Goal: Task Accomplishment & Management: Complete application form

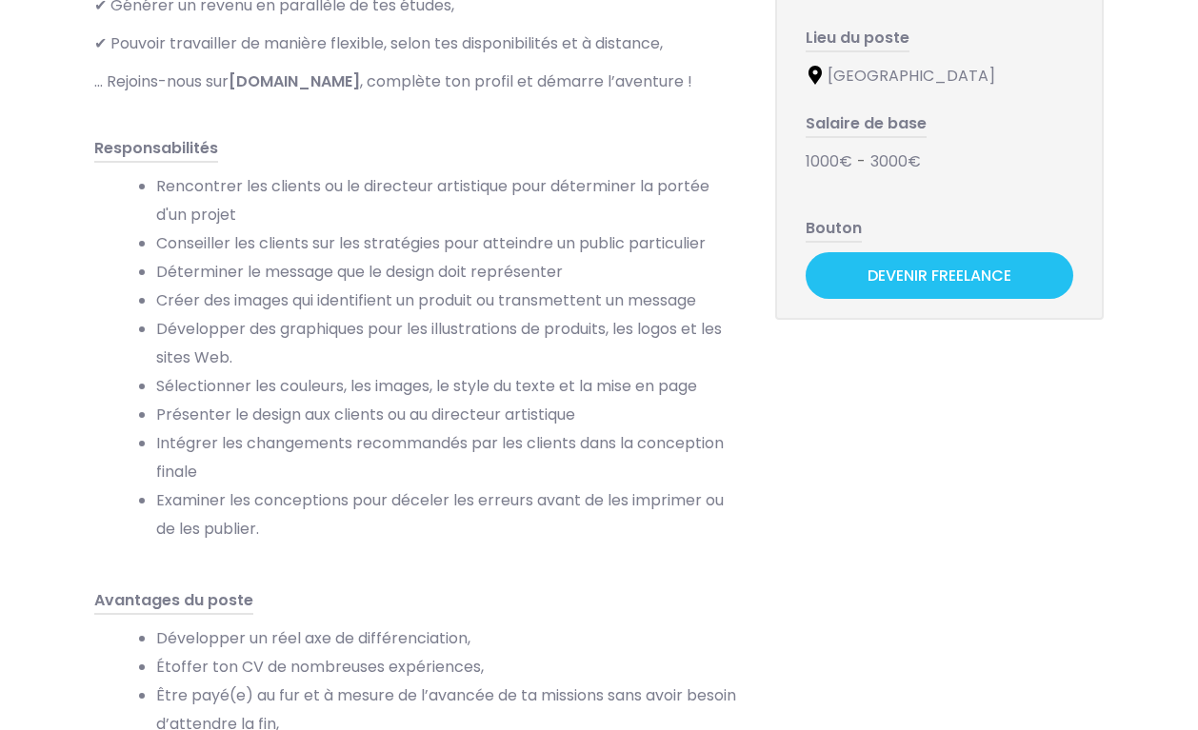
scroll to position [365, 0]
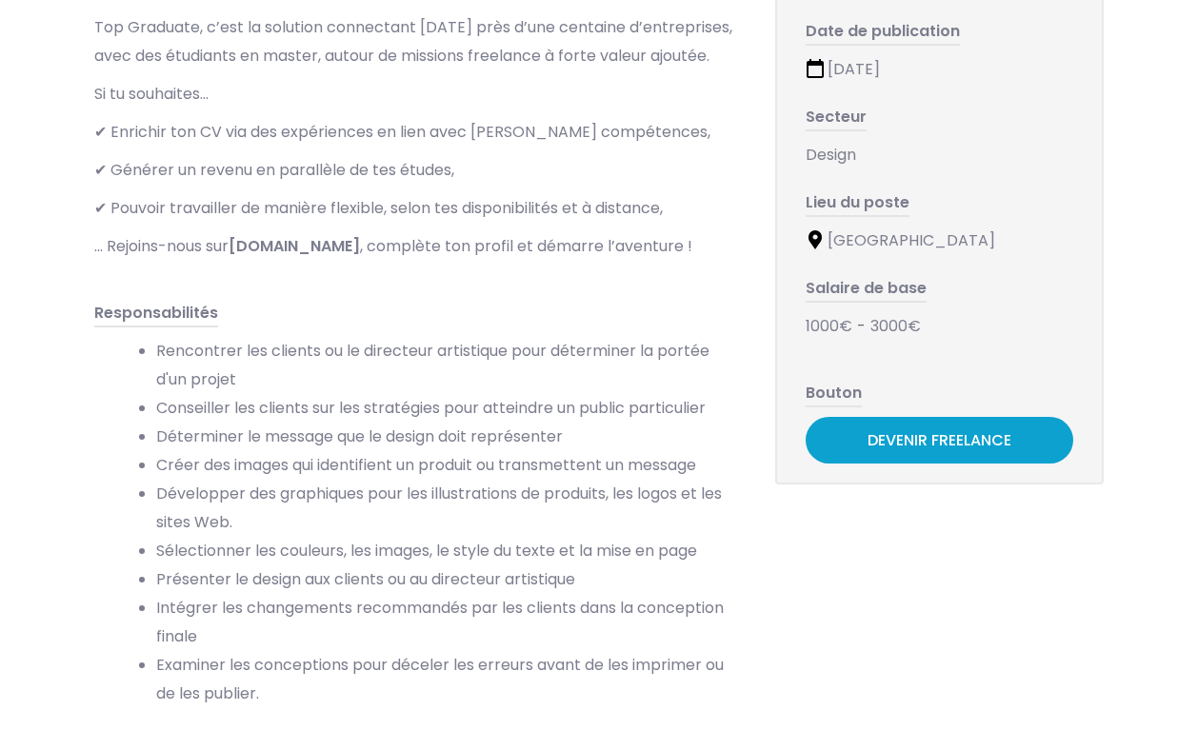
click at [929, 433] on link "Devenir Freelance" at bounding box center [939, 440] width 268 height 47
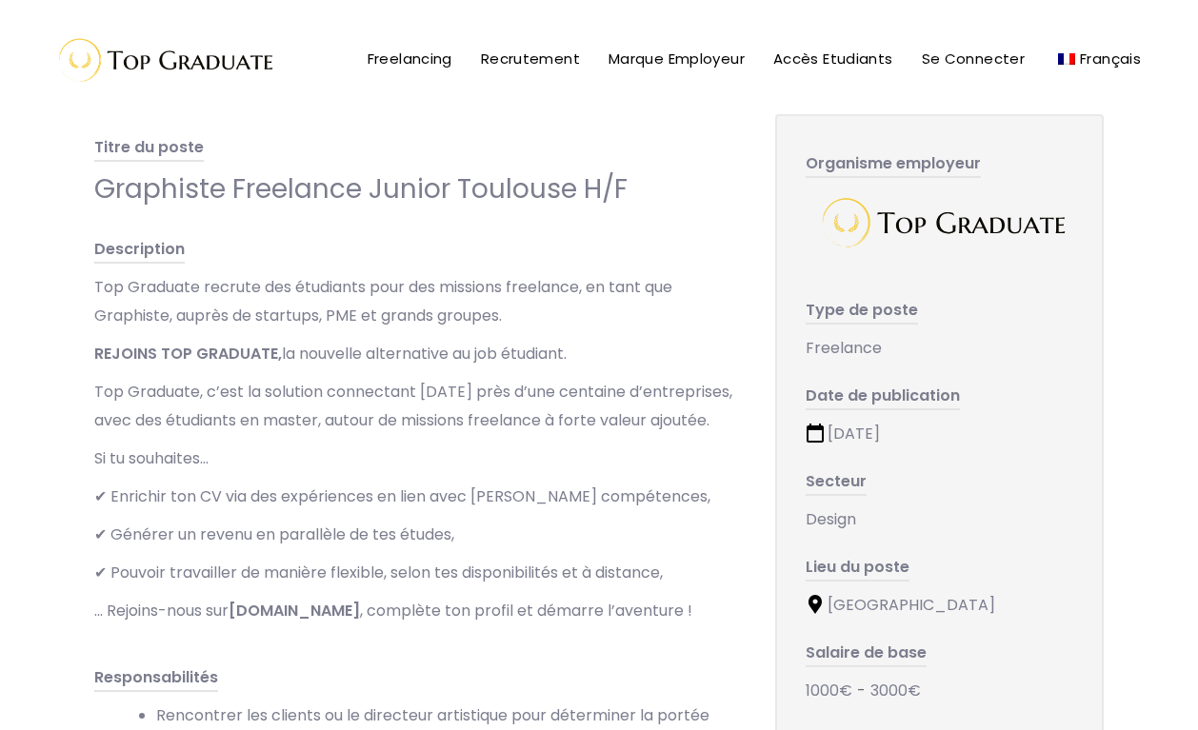
scroll to position [0, 0]
click at [365, 75] on link "Freelancing" at bounding box center [409, 59] width 113 height 119
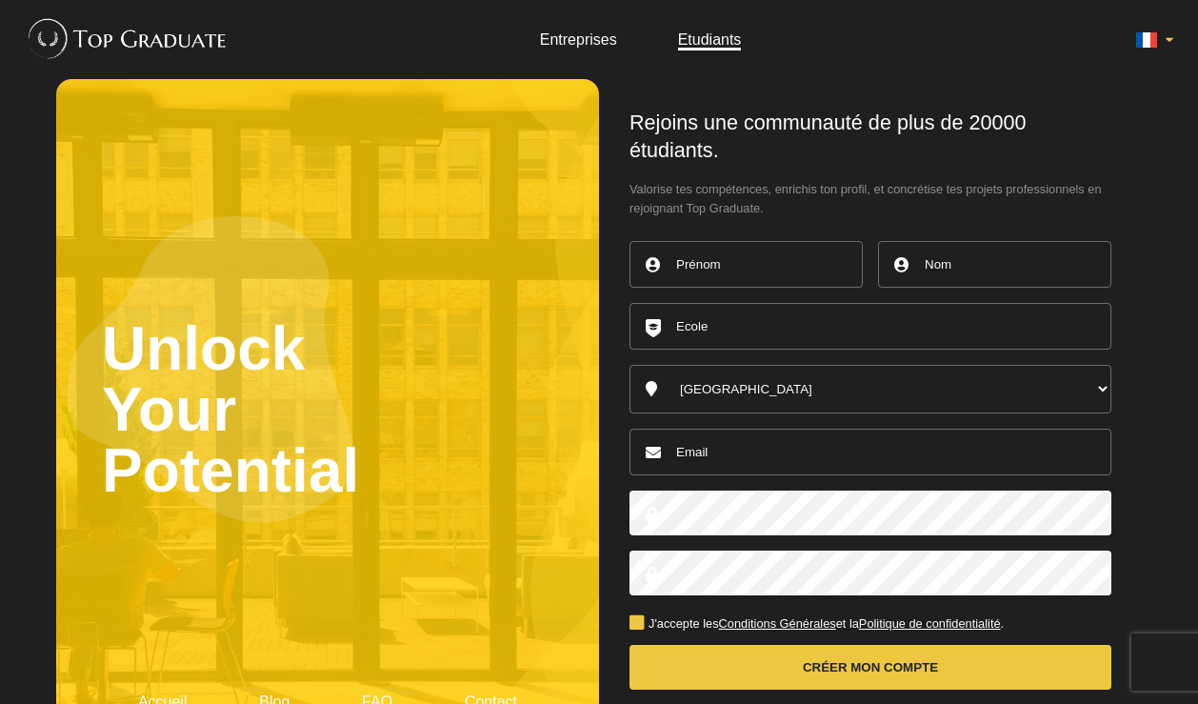
click at [600, 31] on link "Entreprises" at bounding box center [578, 39] width 77 height 16
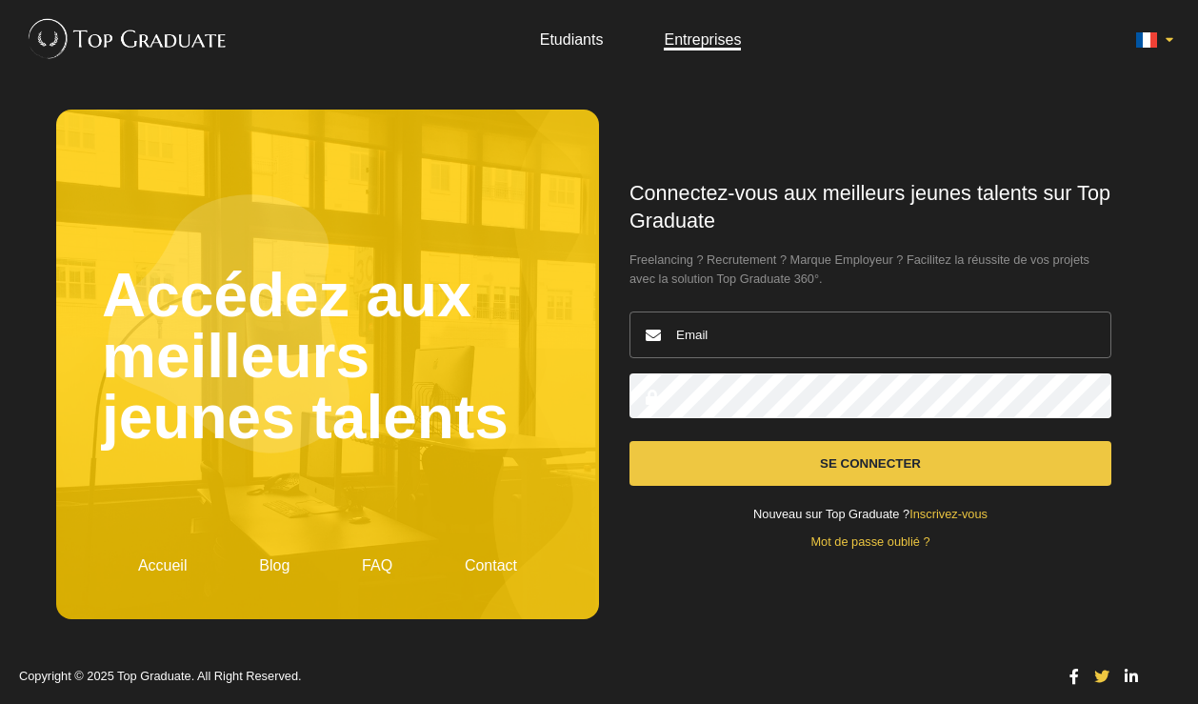
click at [660, 41] on ul "Etudiants Entreprises" at bounding box center [640, 39] width 263 height 15
click at [696, 43] on link "Entreprises" at bounding box center [702, 39] width 77 height 16
drag, startPoint x: 0, startPoint y: 0, endPoint x: 586, endPoint y: 32, distance: 586.4
click at [586, 32] on link "Etudiants" at bounding box center [572, 39] width 64 height 16
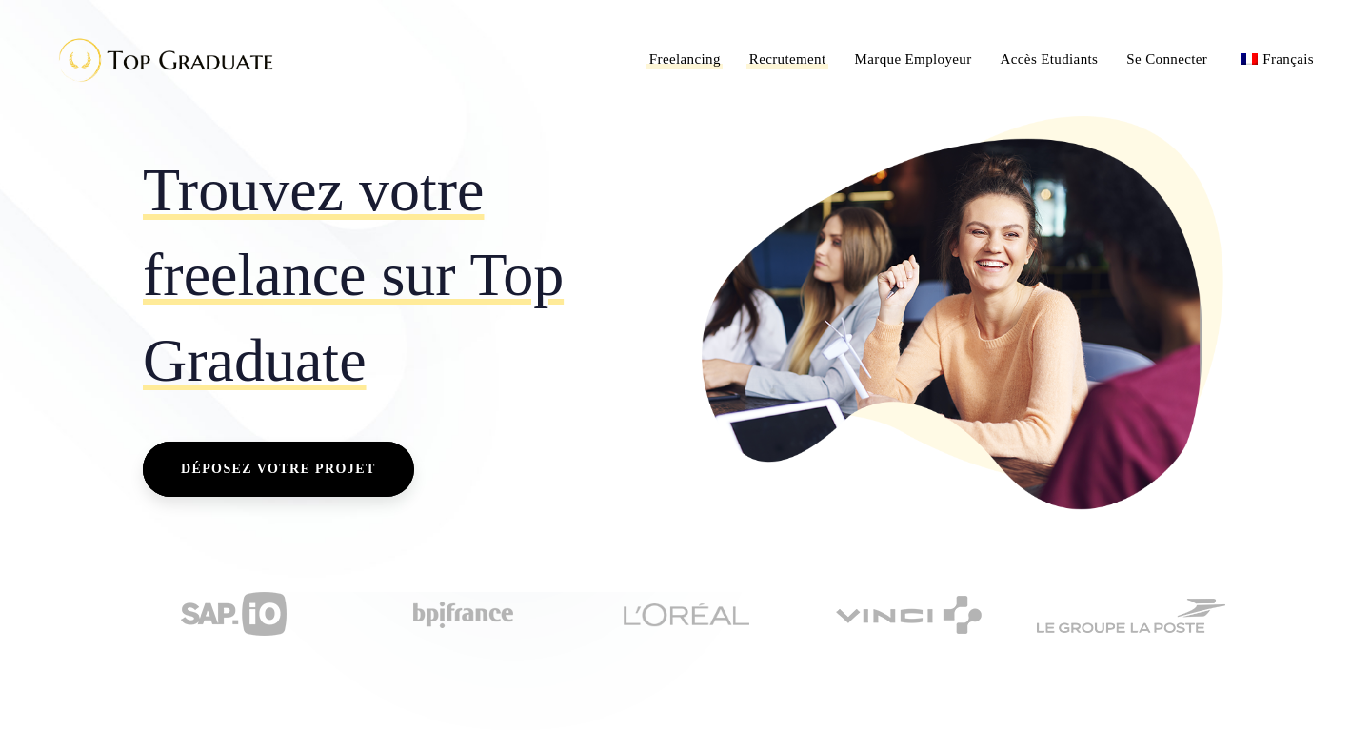
click at [797, 56] on span "Recrutement" at bounding box center [787, 58] width 77 height 15
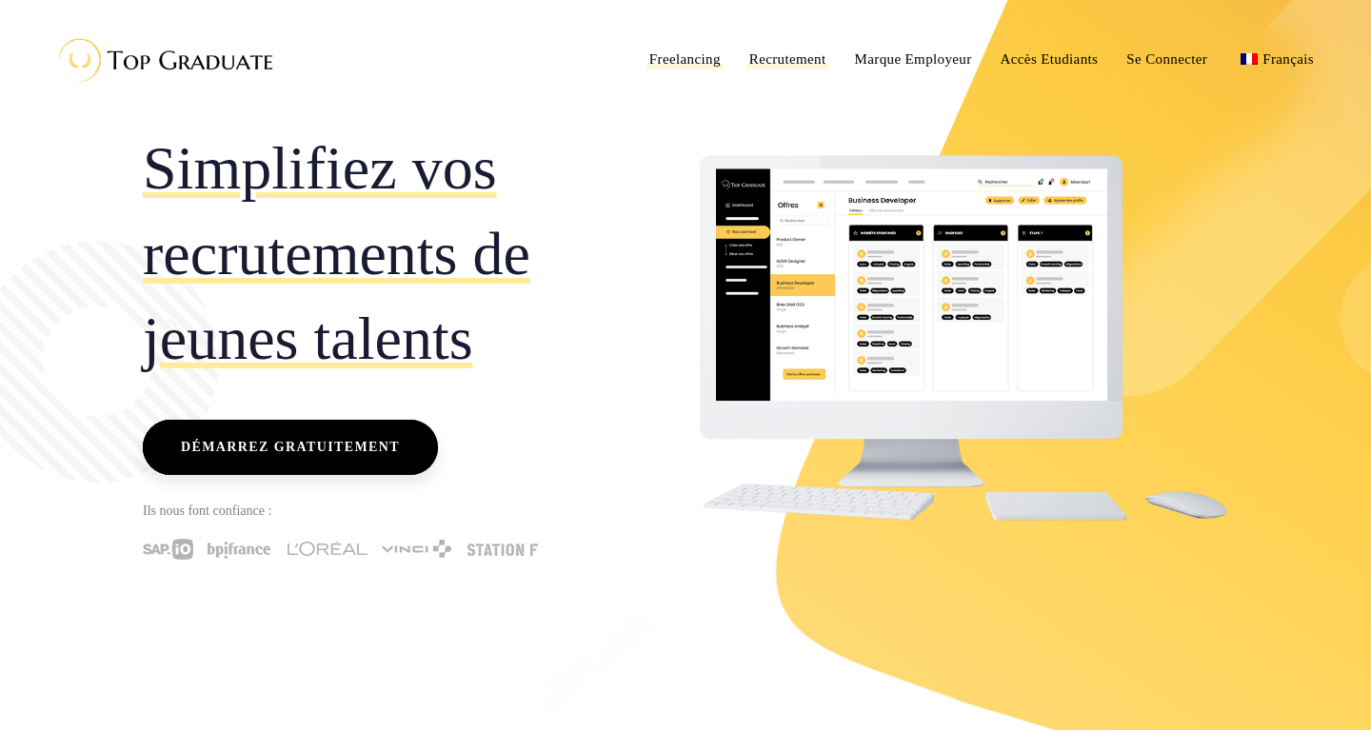
click at [682, 44] on link "Freelancing" at bounding box center [685, 59] width 100 height 119
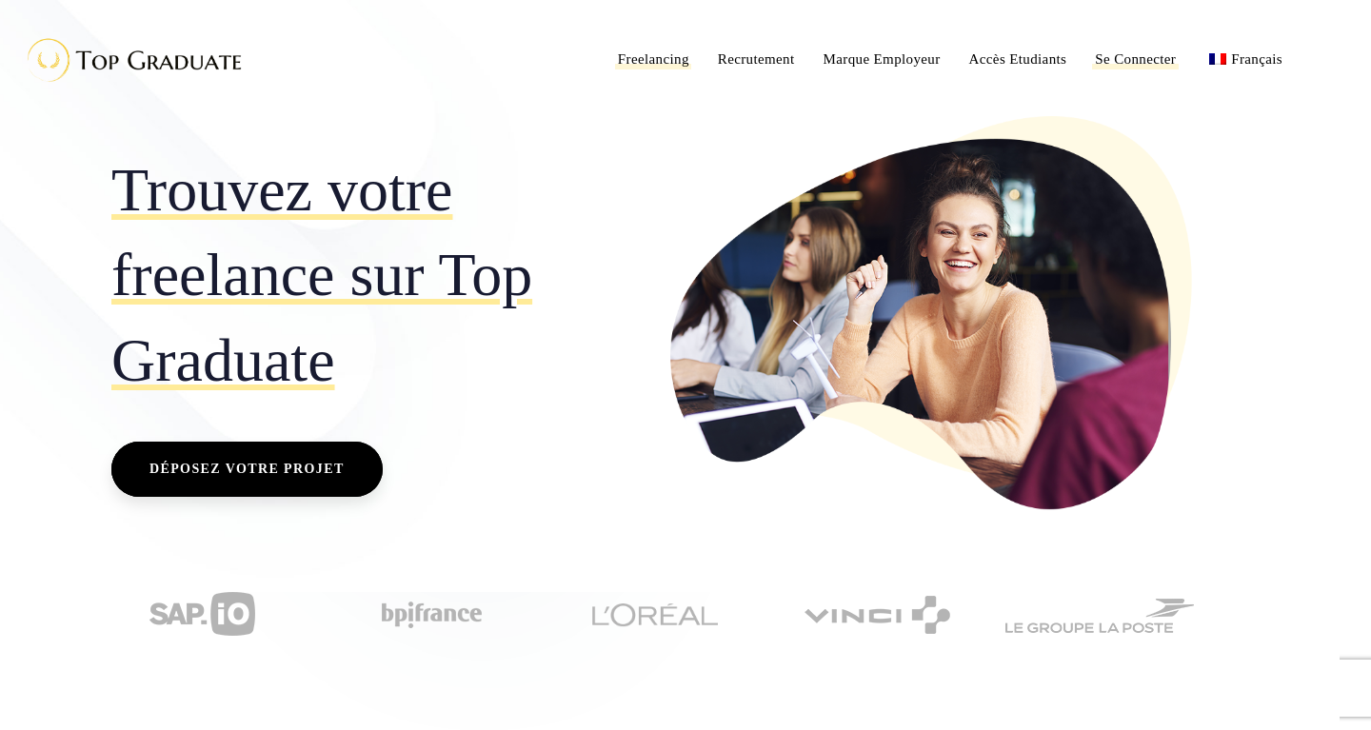
scroll to position [0, 31]
click at [1142, 53] on span "Se Connecter" at bounding box center [1135, 58] width 81 height 15
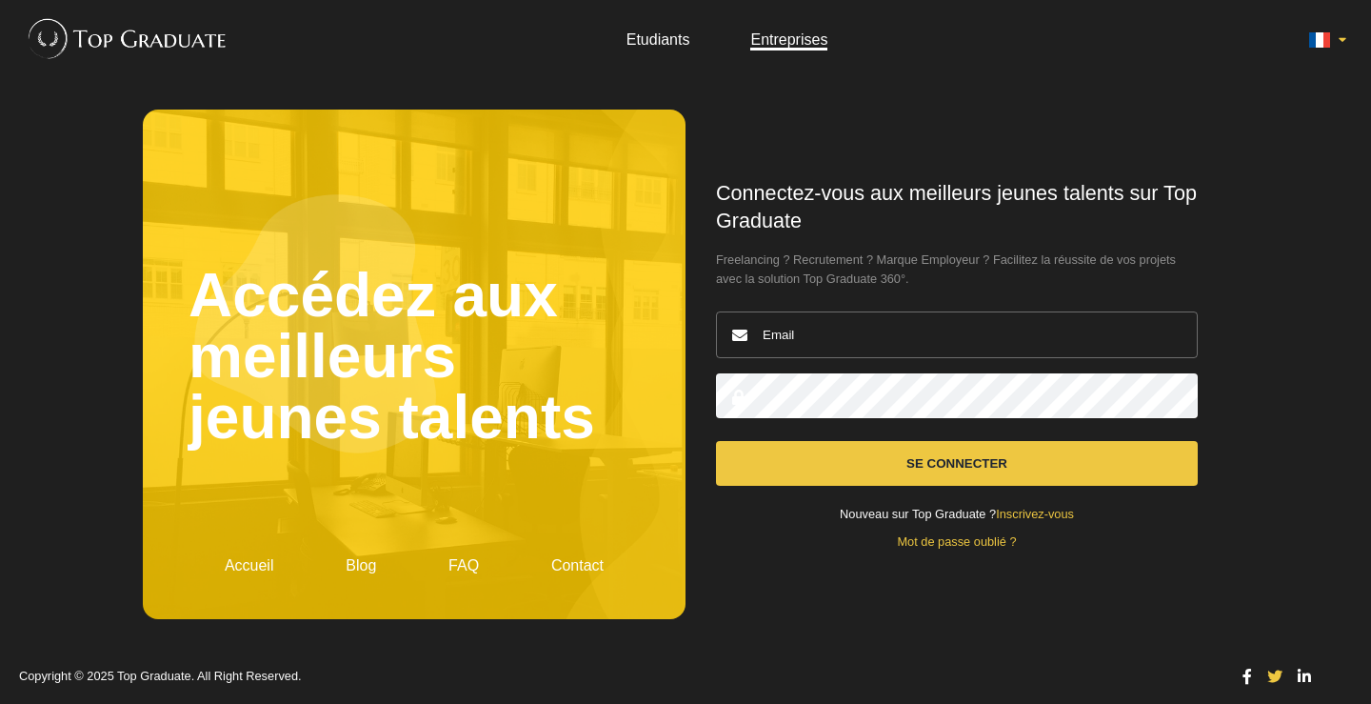
click at [1058, 507] on link "Inscrivez-vous" at bounding box center [1035, 513] width 78 height 14
